Goal: Task Accomplishment & Management: Use online tool/utility

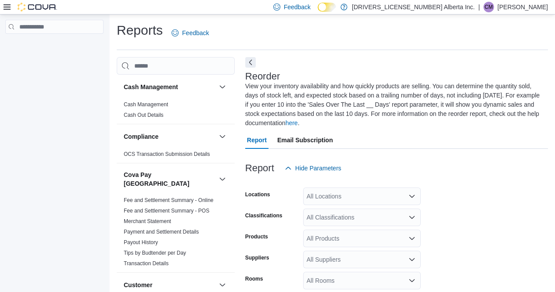
scroll to position [57, 0]
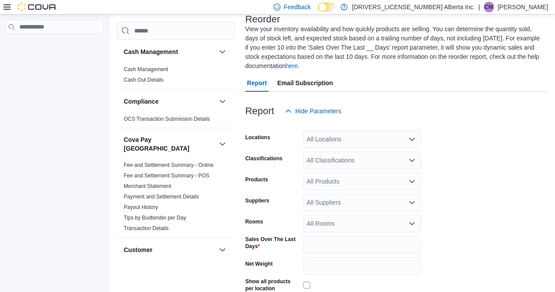
click at [351, 132] on div "All Locations" at bounding box center [362, 139] width 118 height 18
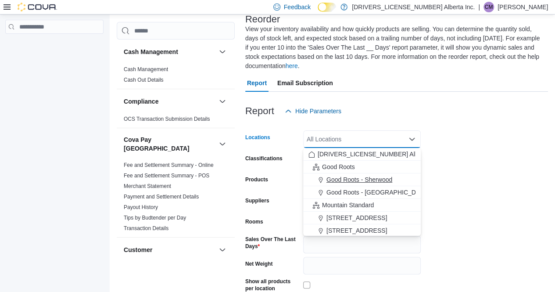
click at [343, 179] on span "Good Roots - Sherwood" at bounding box center [359, 179] width 66 height 9
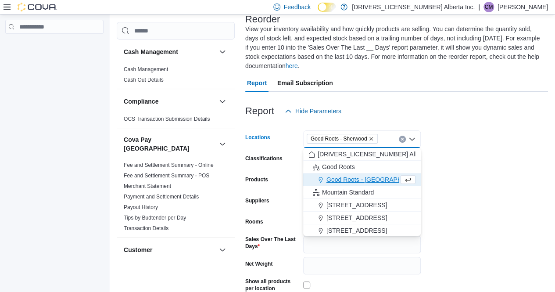
click at [440, 186] on form "Locations Good Roots - [GEOGRAPHIC_DATA] box. Selected. Good Roots - Sherwood. …" at bounding box center [396, 228] width 303 height 217
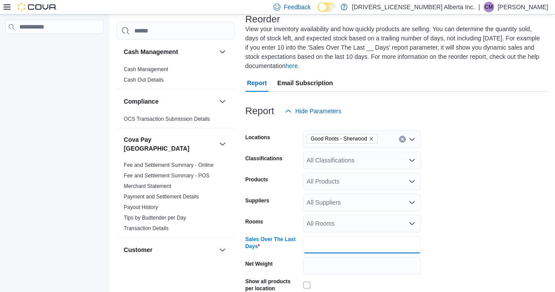
click at [320, 243] on input "*" at bounding box center [362, 245] width 118 height 18
type input "**"
click at [322, 200] on div "All Suppliers" at bounding box center [362, 202] width 118 height 18
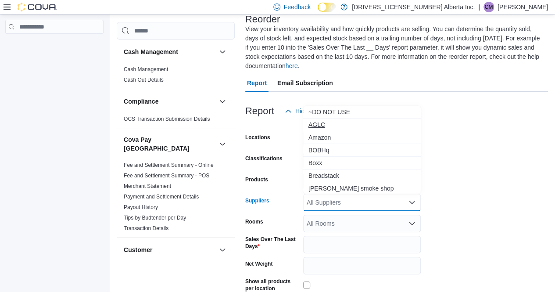
click at [321, 122] on span "AGLC" at bounding box center [361, 124] width 107 height 9
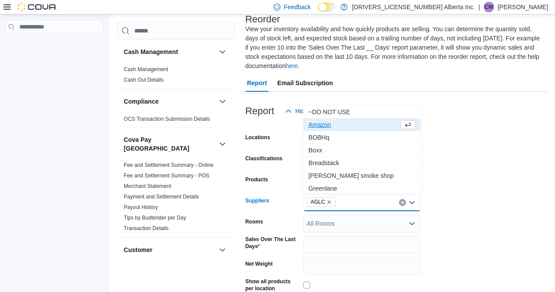
click at [469, 179] on form "Locations Good Roots - Sherwood Classifications All Classifications Products Al…" at bounding box center [396, 228] width 303 height 217
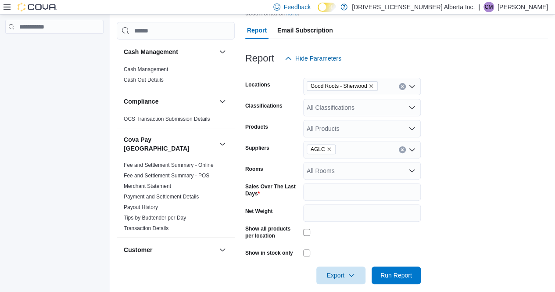
scroll to position [119, 0]
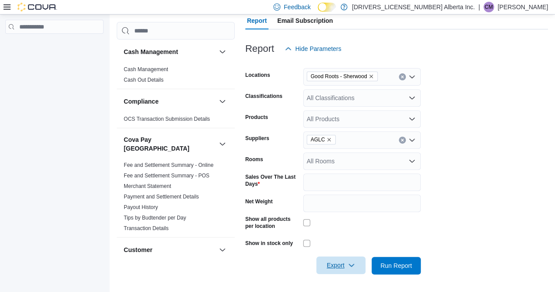
click at [333, 268] on span "Export" at bounding box center [341, 265] width 39 height 18
click at [342, 215] on span "Export to Excel" at bounding box center [341, 212] width 39 height 7
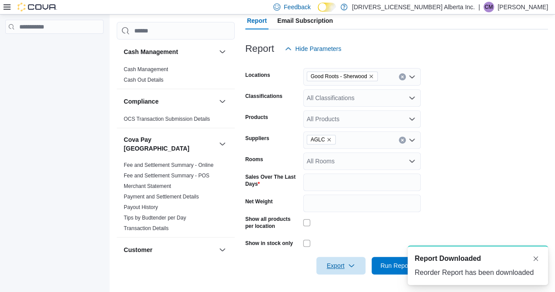
scroll to position [0, 0]
